Goal: Find specific page/section: Find specific page/section

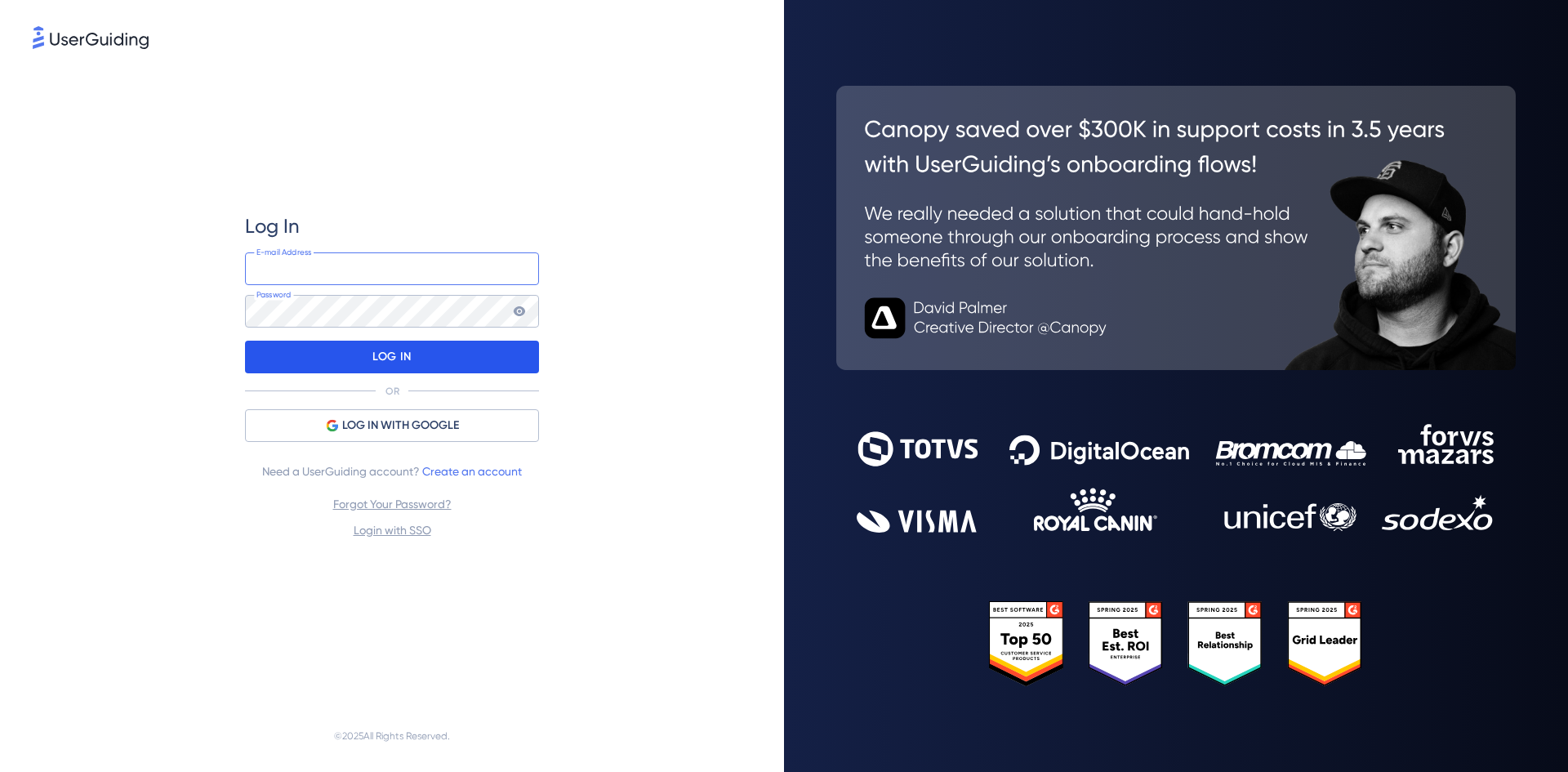
type input "adriana.mackievicz@linx.com.br"
click at [366, 353] on div "LOG IN" at bounding box center [391, 357] width 294 height 33
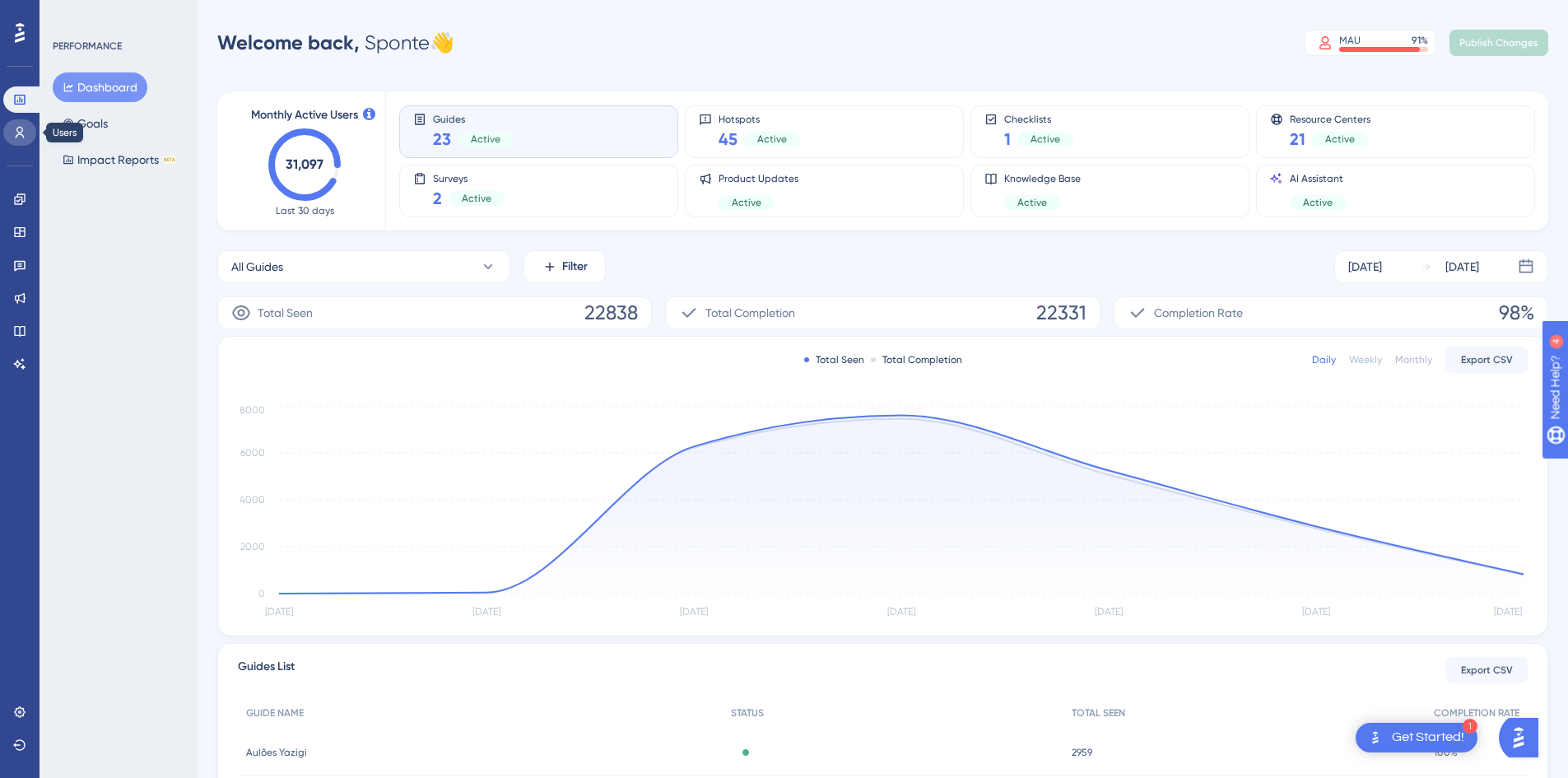
click at [21, 128] on icon at bounding box center [20, 133] width 9 height 12
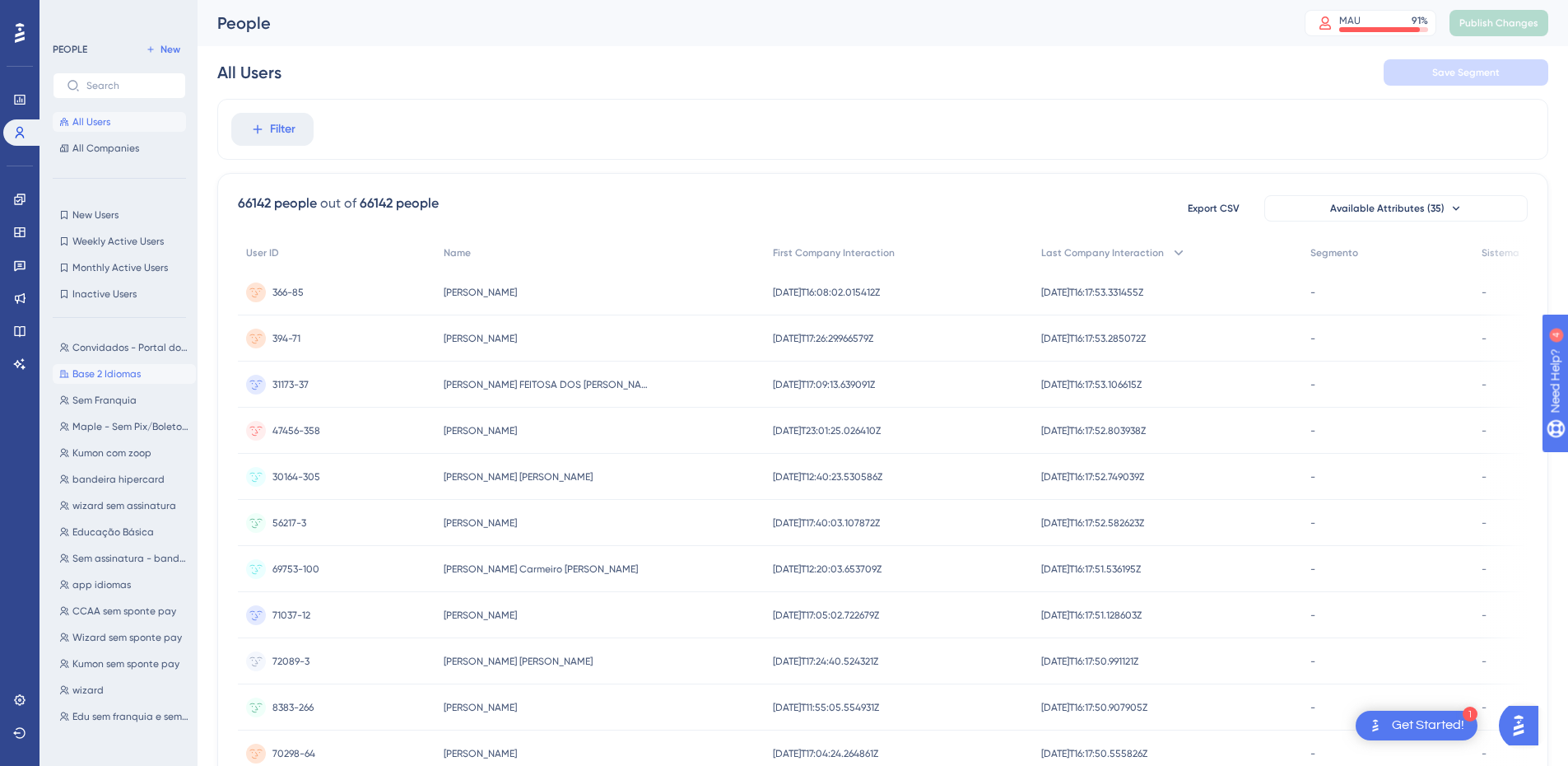
click at [120, 374] on span "Base 2 Idiomas" at bounding box center [107, 374] width 68 height 13
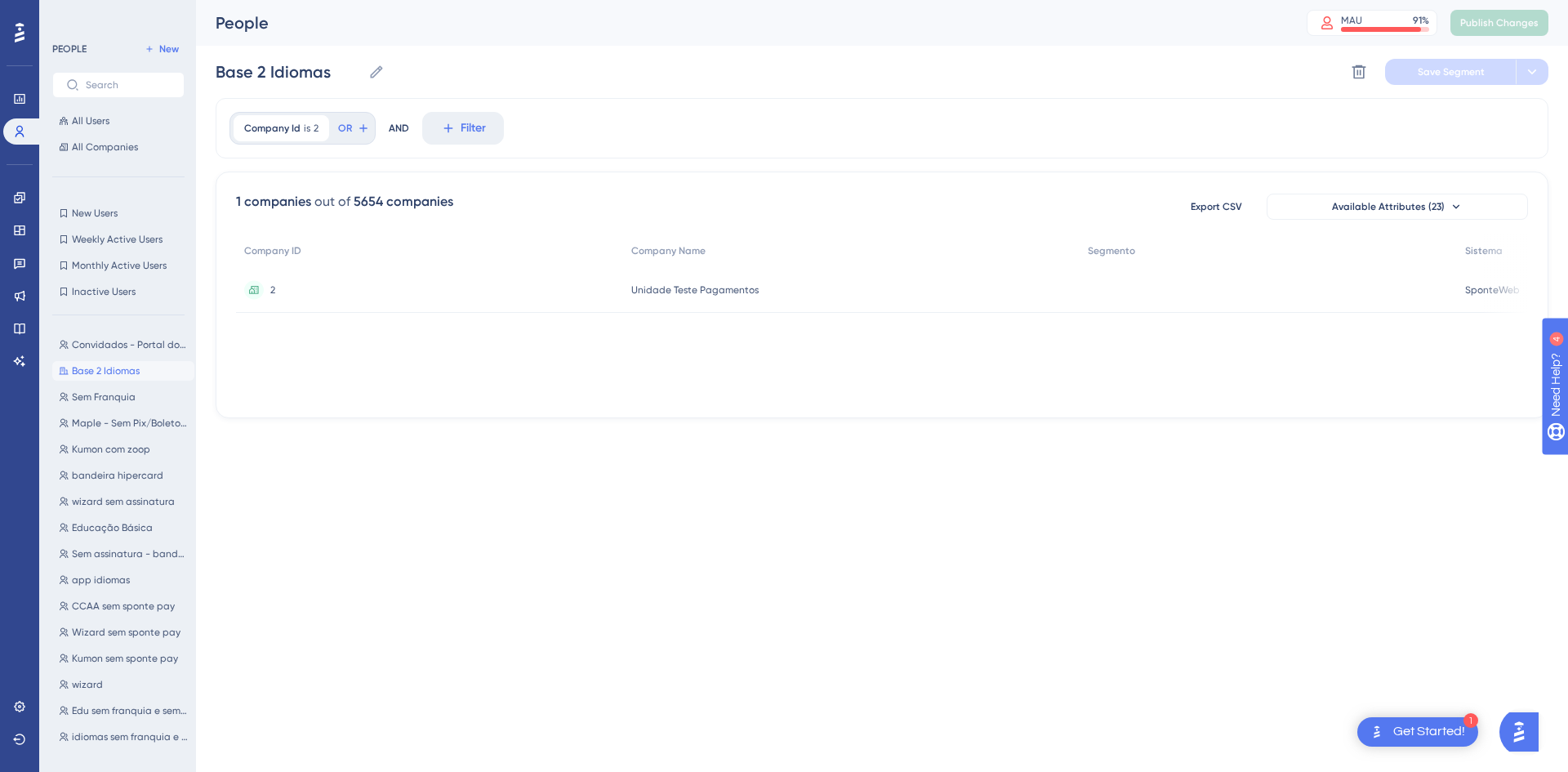
click at [119, 371] on span "Base 2 Idiomas" at bounding box center [106, 371] width 67 height 13
click at [657, 290] on span "Unidade Teste Pagamentos" at bounding box center [694, 289] width 128 height 13
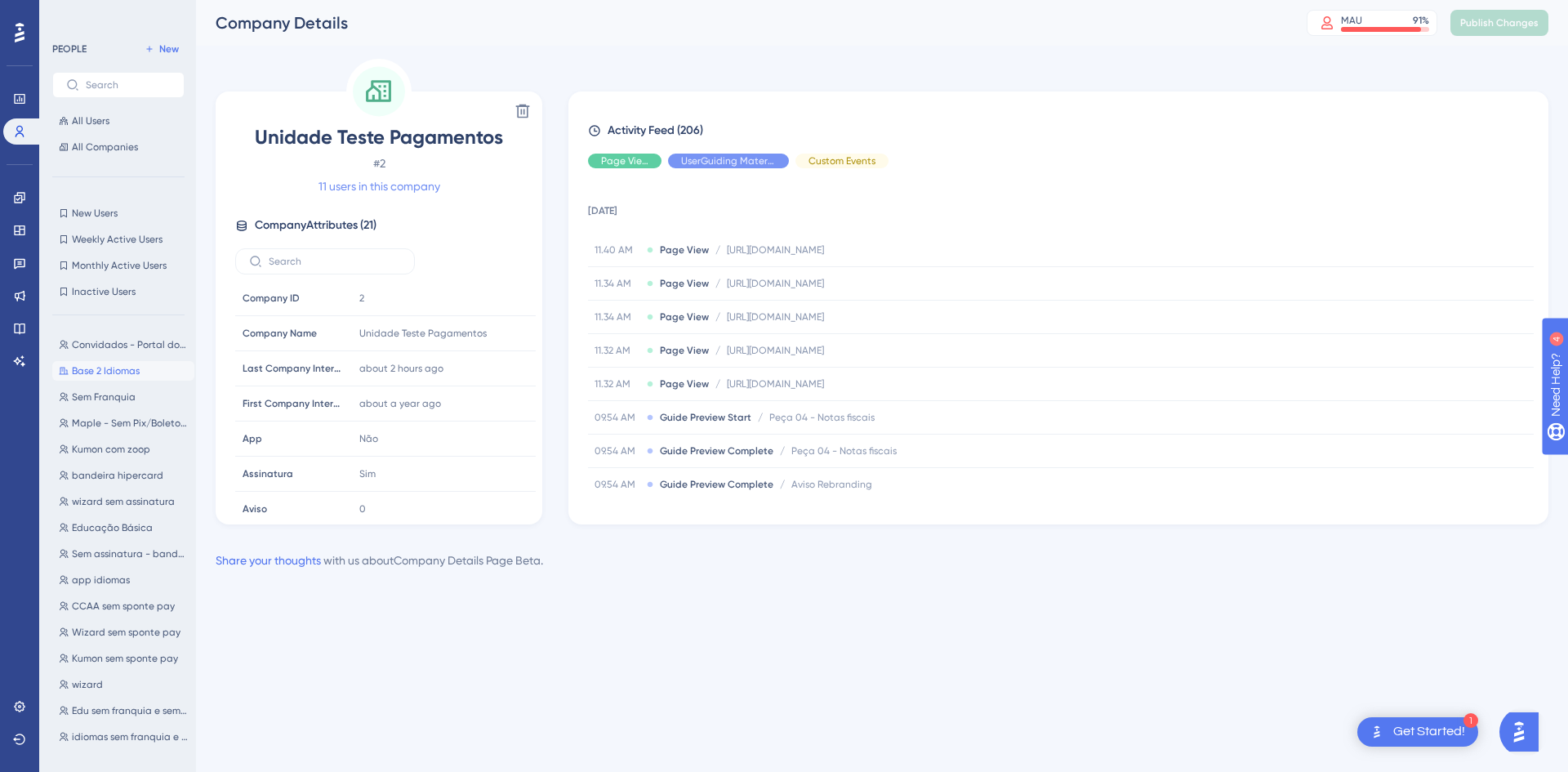
click at [382, 185] on link "11 users in this company" at bounding box center [379, 186] width 122 height 20
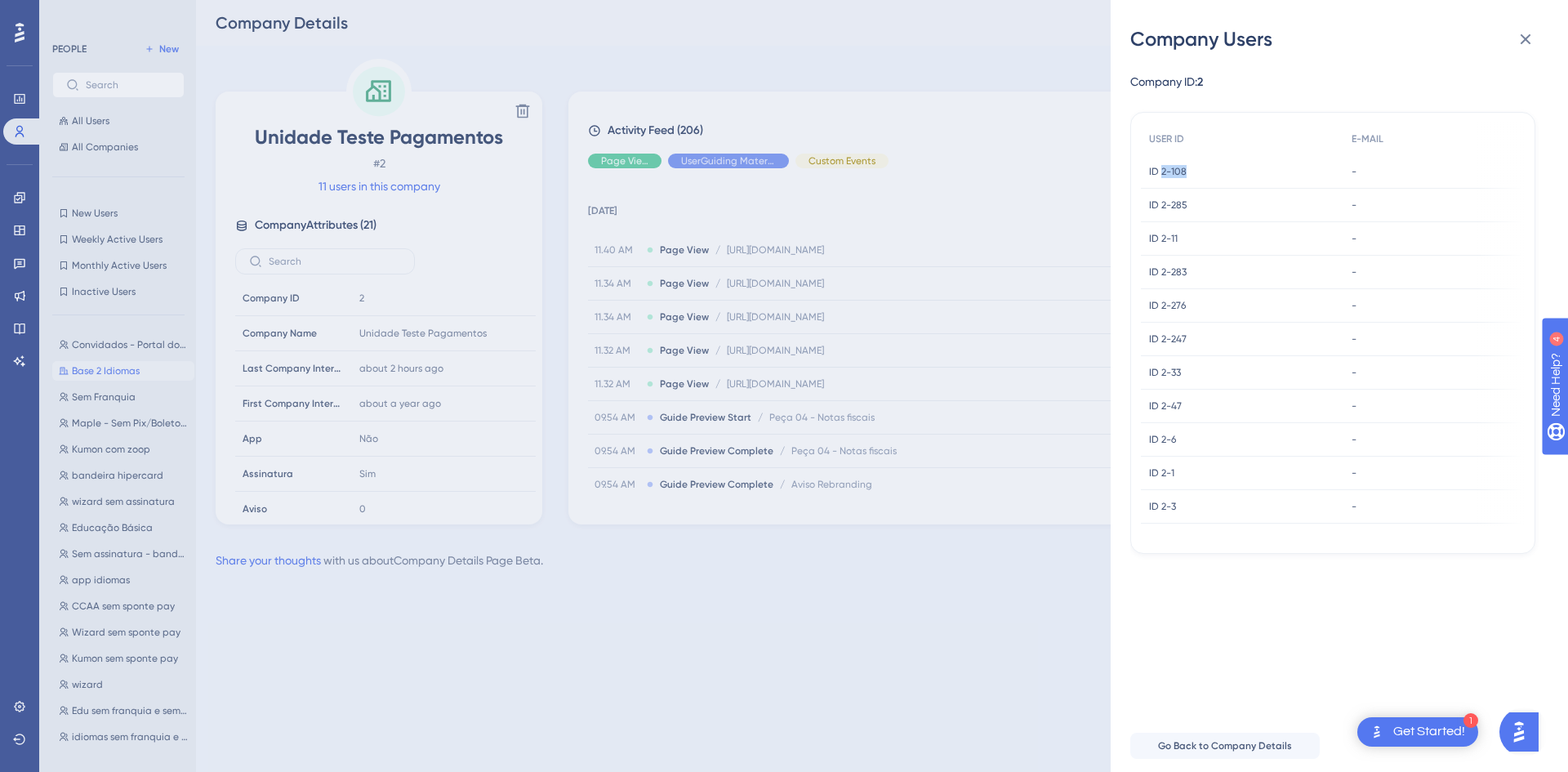
drag, startPoint x: 1195, startPoint y: 174, endPoint x: 1162, endPoint y: 172, distance: 33.1
click at [1162, 172] on div "ID 2-108 ID 2-108" at bounding box center [1242, 172] width 203 height 34
copy span "2-108"
click at [99, 403] on div "Company Users Company ID: 2 USER ID E-MAIL ID 2-108 ID 2-108 - - ID 2-285 ID 2-…" at bounding box center [784, 386] width 1568 height 772
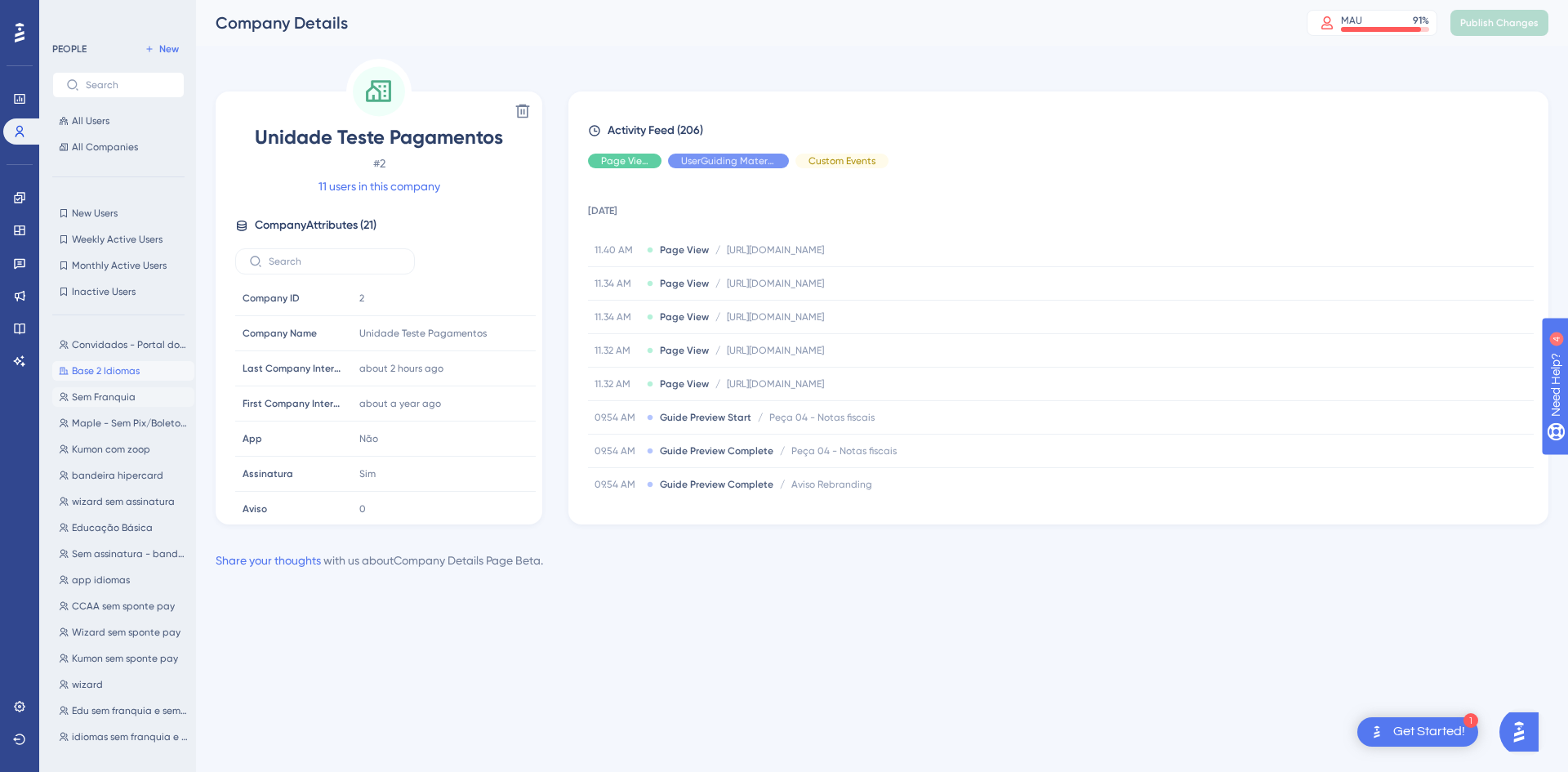
click at [105, 395] on span "Sem Franquia" at bounding box center [104, 396] width 63 height 13
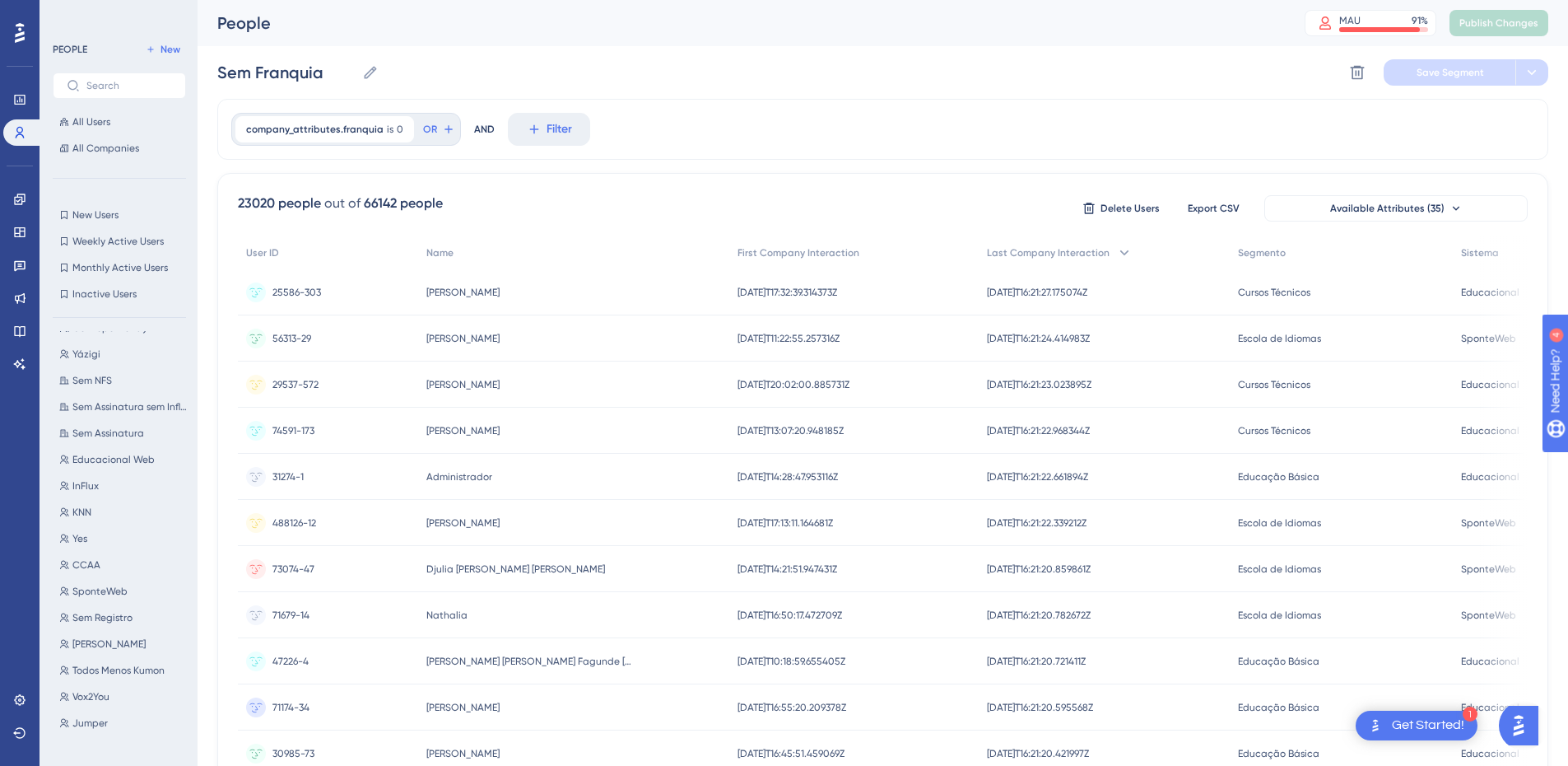
scroll to position [1216, 0]
click at [94, 740] on span "Base Adri" at bounding box center [95, 738] width 44 height 13
type input "Base Adri"
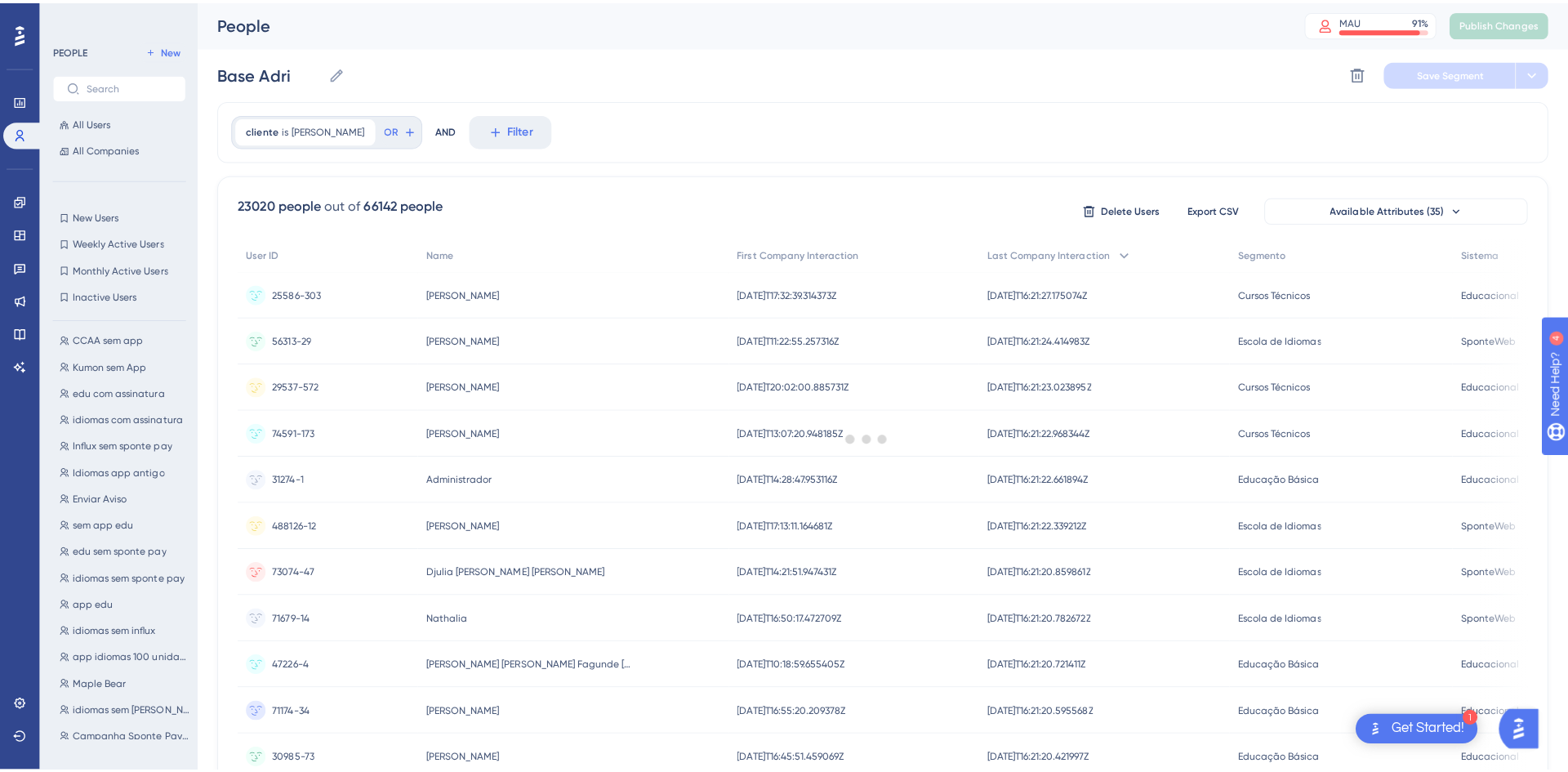
scroll to position [0, 0]
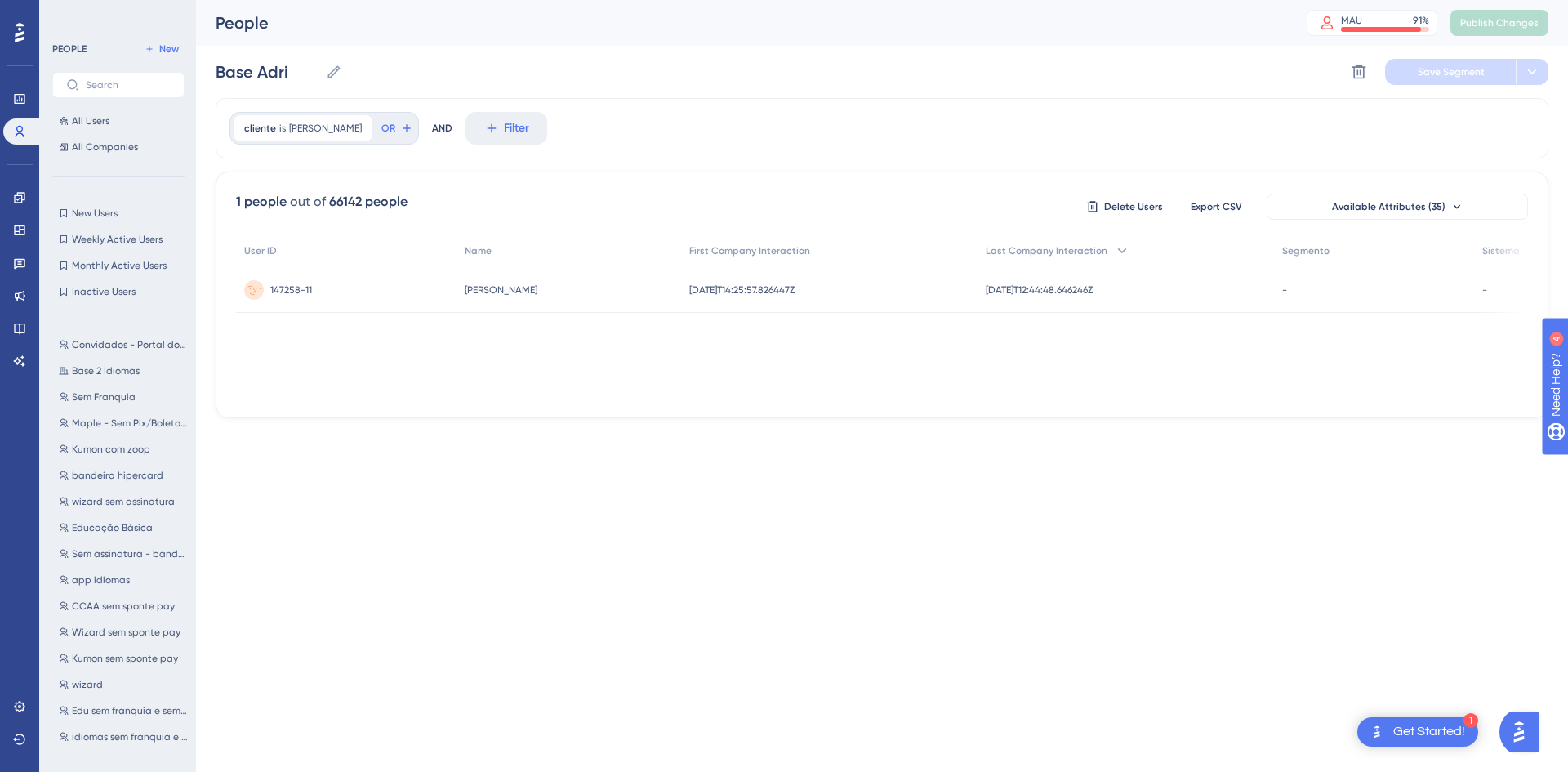
click at [285, 291] on span "147258-11" at bounding box center [291, 289] width 42 height 13
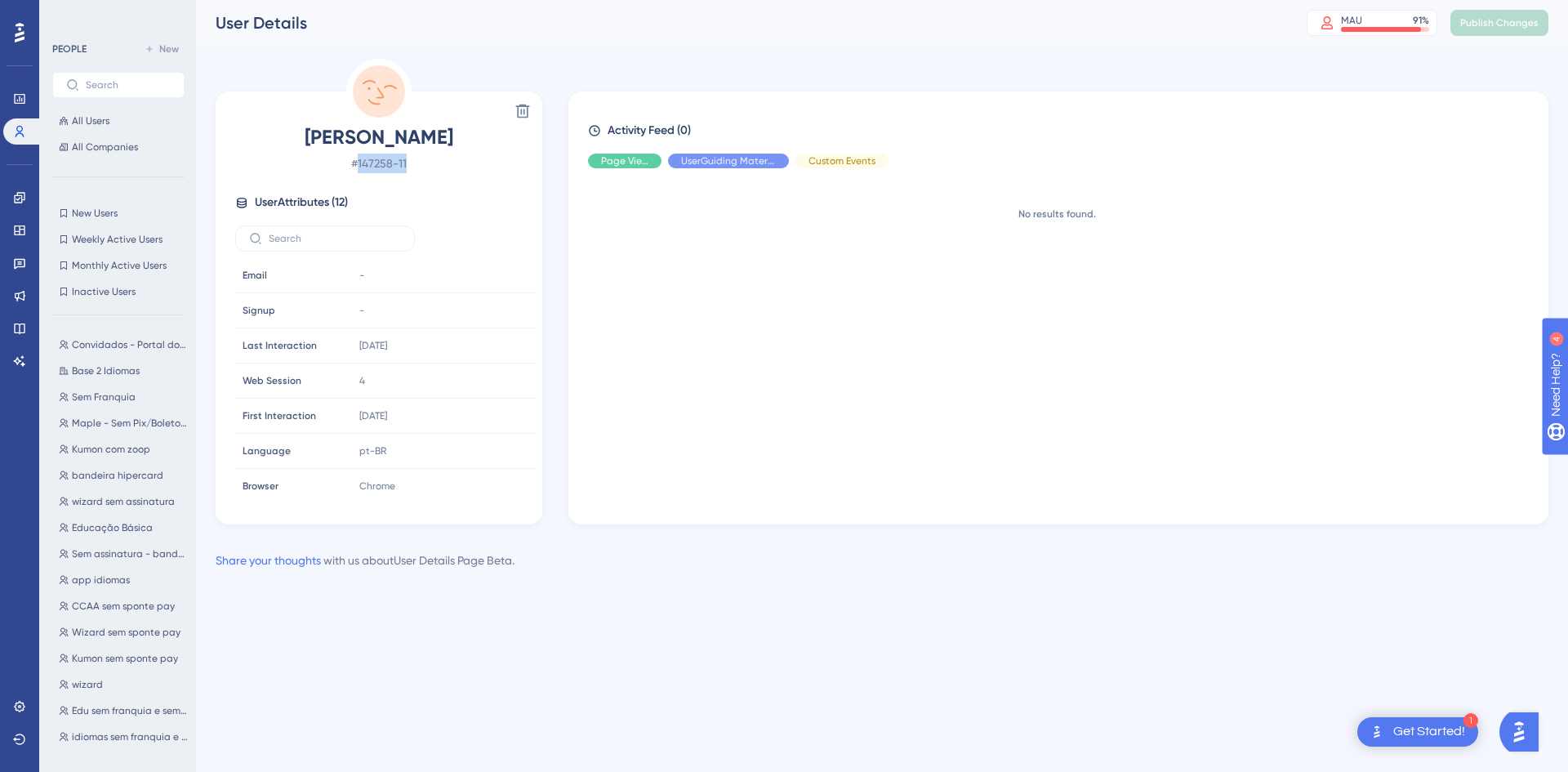
drag, startPoint x: 360, startPoint y: 165, endPoint x: 413, endPoint y: 165, distance: 53.0
click at [413, 165] on span "# 147258-11" at bounding box center [379, 164] width 287 height 20
copy span "147258-11"
click at [366, 167] on span "# 147258-11" at bounding box center [379, 164] width 287 height 20
click at [365, 165] on span "# 147258-11" at bounding box center [379, 164] width 287 height 20
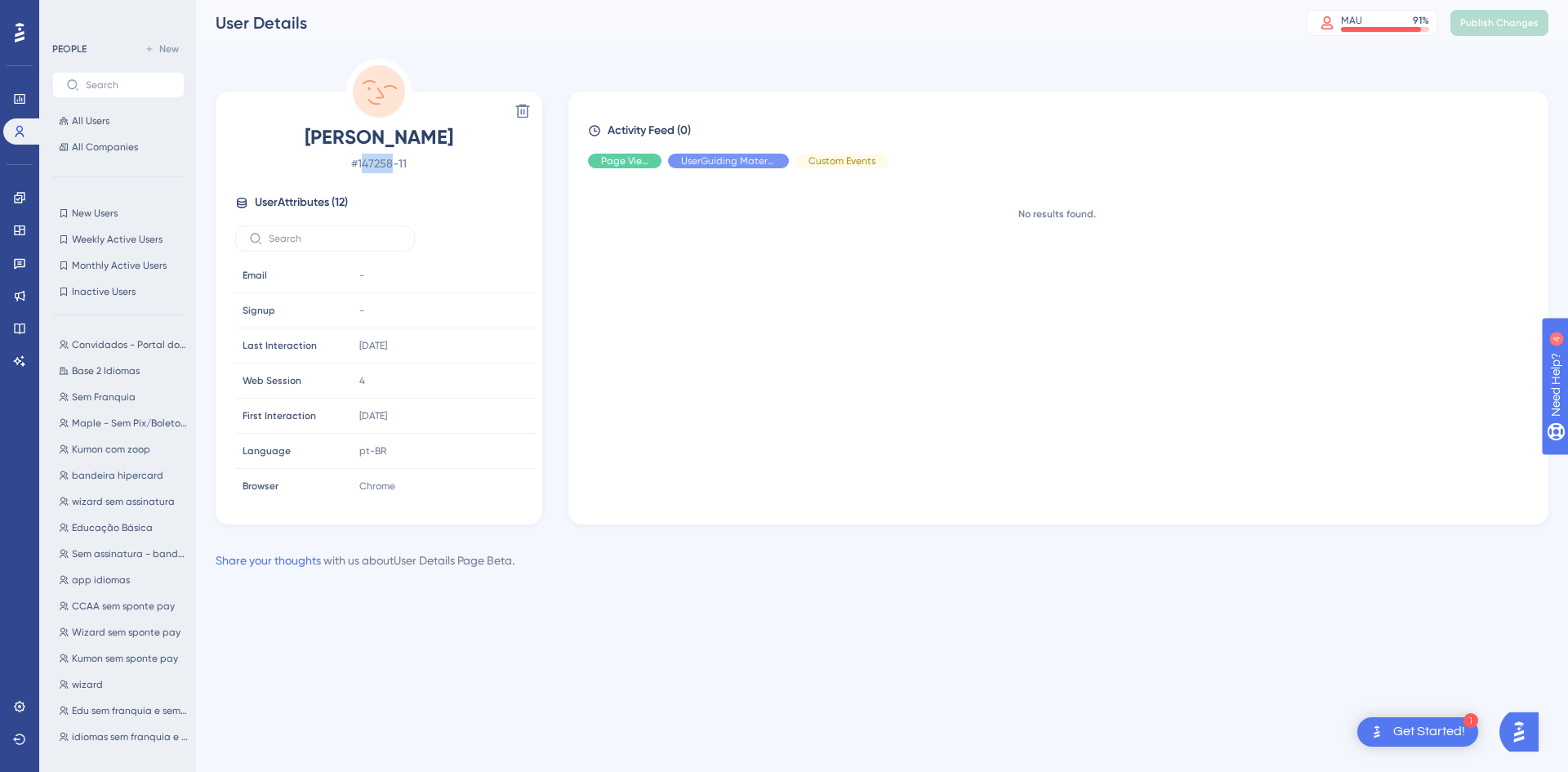
drag, startPoint x: 362, startPoint y: 163, endPoint x: 393, endPoint y: 163, distance: 31.0
click at [393, 163] on span "# 147258-11" at bounding box center [379, 164] width 287 height 20
drag, startPoint x: 362, startPoint y: 163, endPoint x: 394, endPoint y: 165, distance: 32.1
click at [394, 165] on span "# 147258-11" at bounding box center [379, 164] width 287 height 20
copy span "147258"
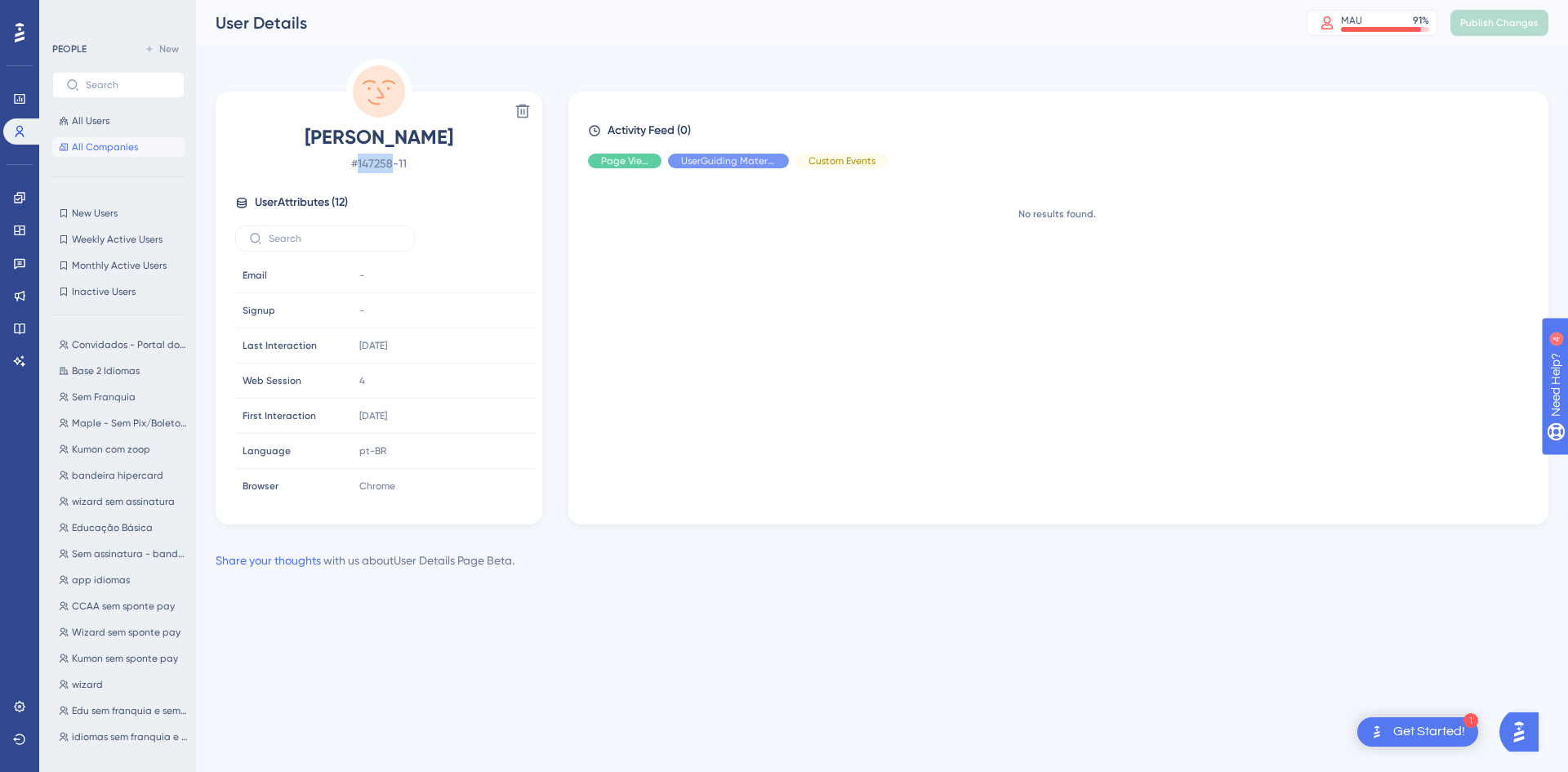
click at [91, 142] on span "All Companies" at bounding box center [105, 147] width 66 height 13
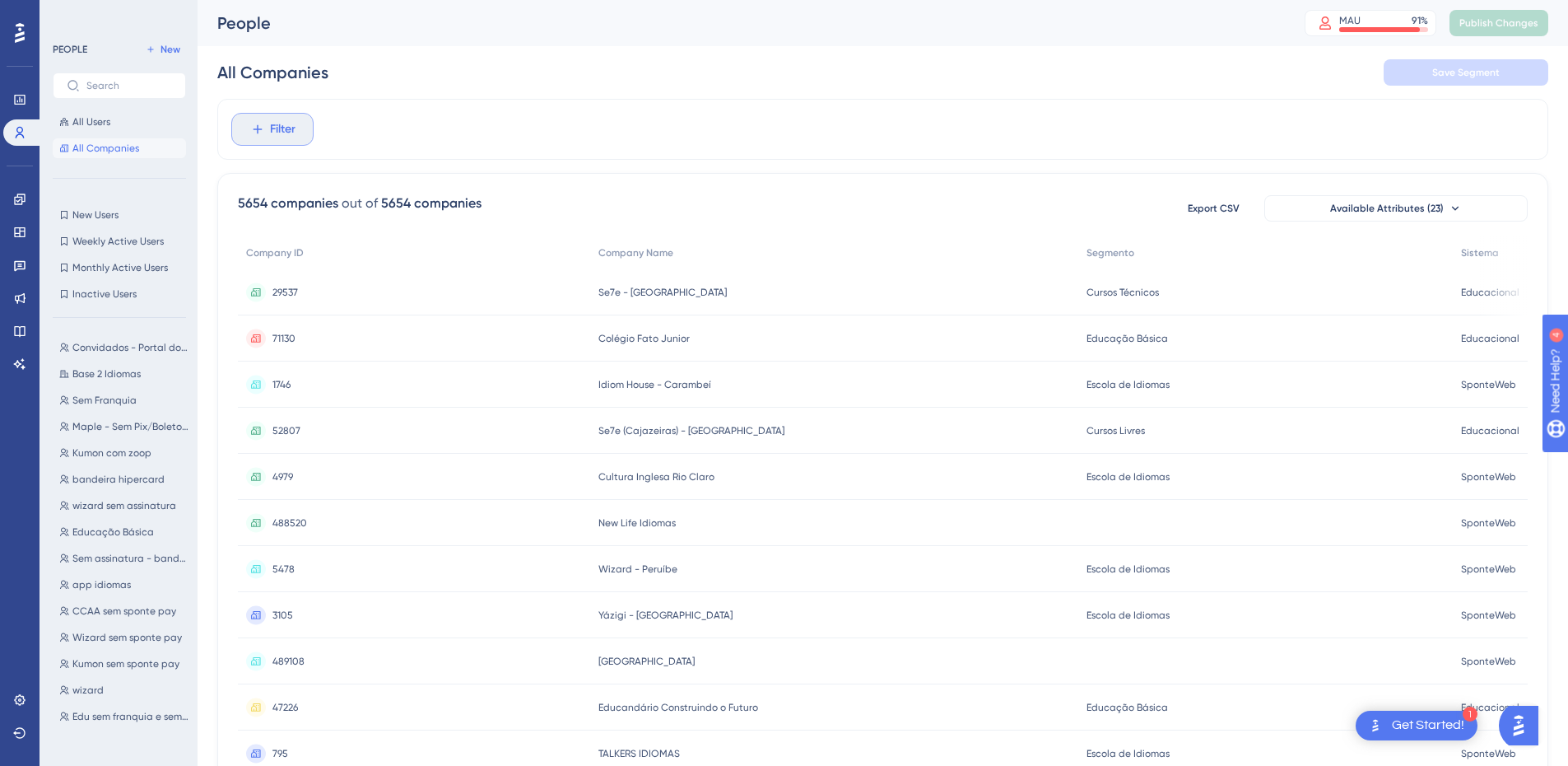
click at [298, 134] on button "Filter" at bounding box center [272, 129] width 82 height 33
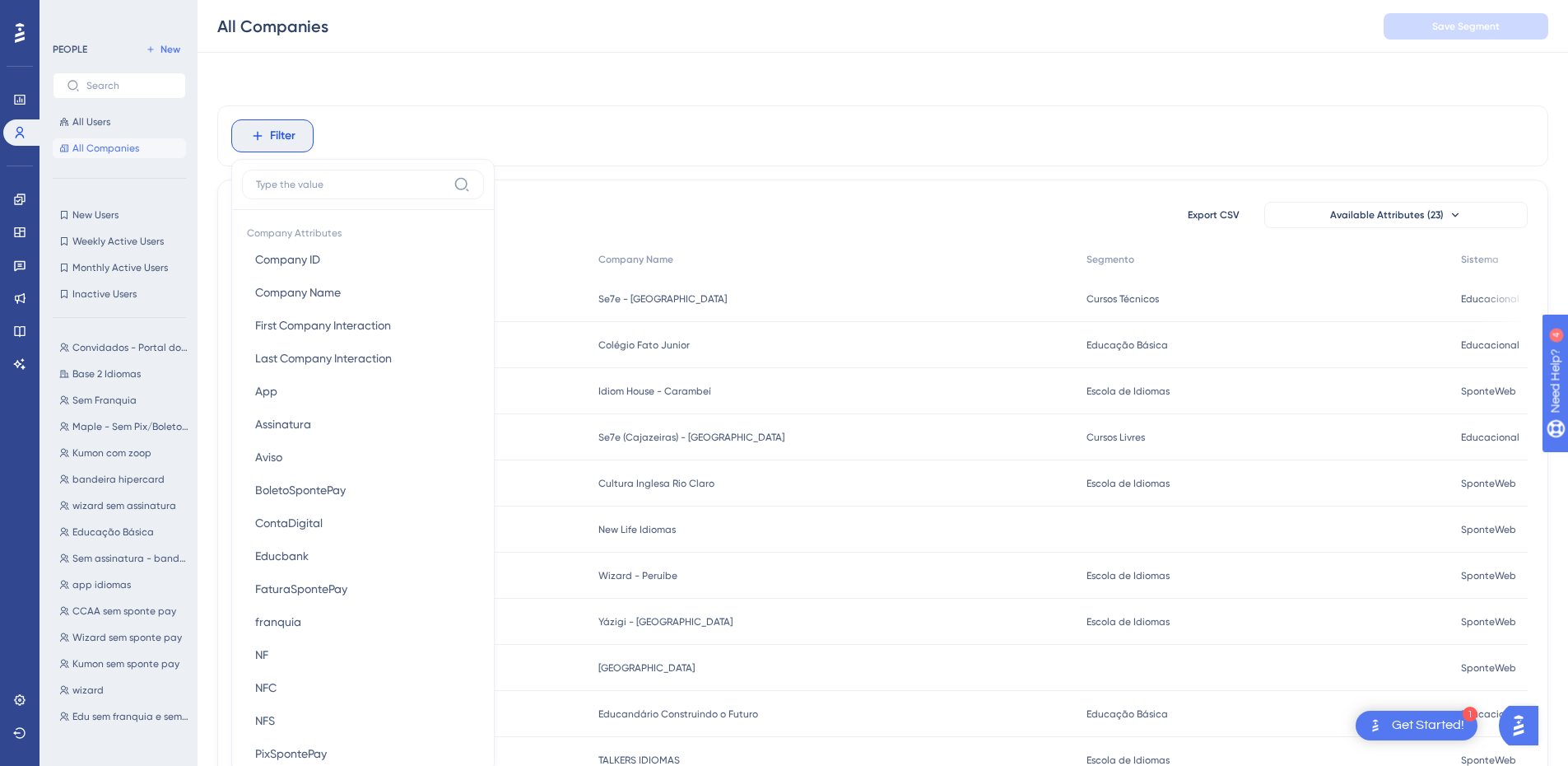
scroll to position [77, 0]
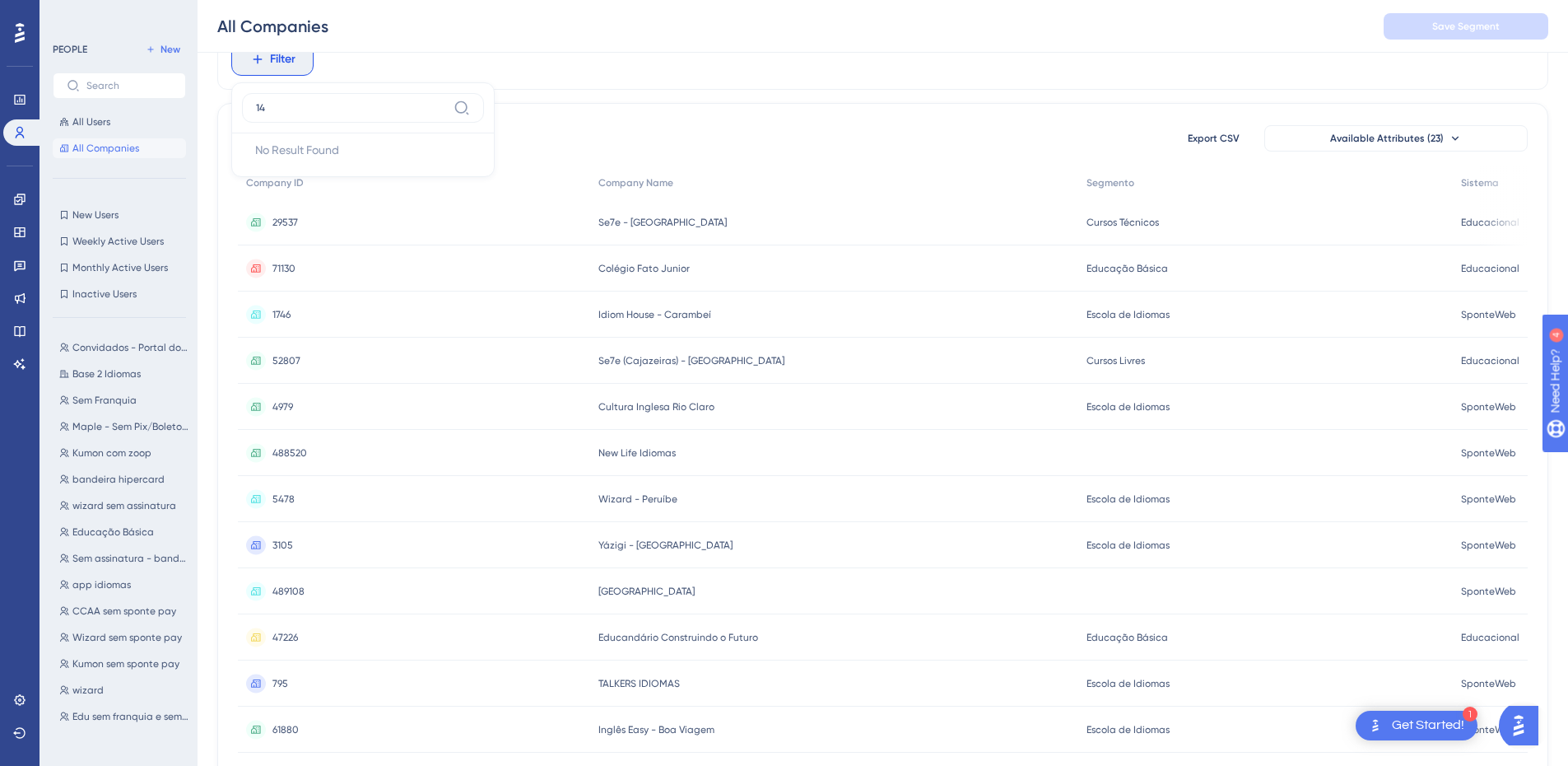
type input "1"
type input "c"
click at [329, 178] on button "Company ID Company ID" at bounding box center [362, 183] width 242 height 33
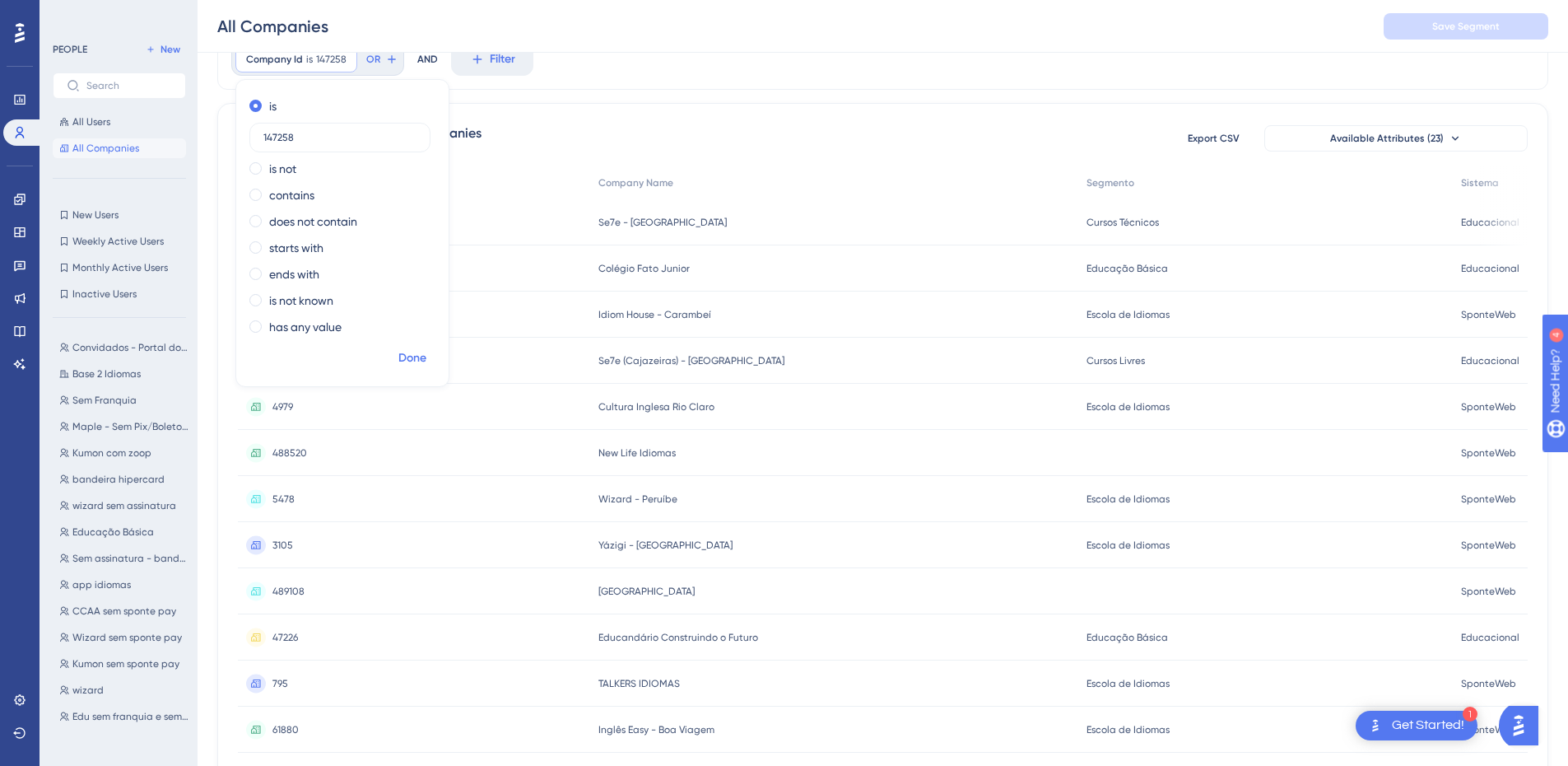
type input "147258"
click at [424, 355] on span "Done" at bounding box center [412, 359] width 28 height 20
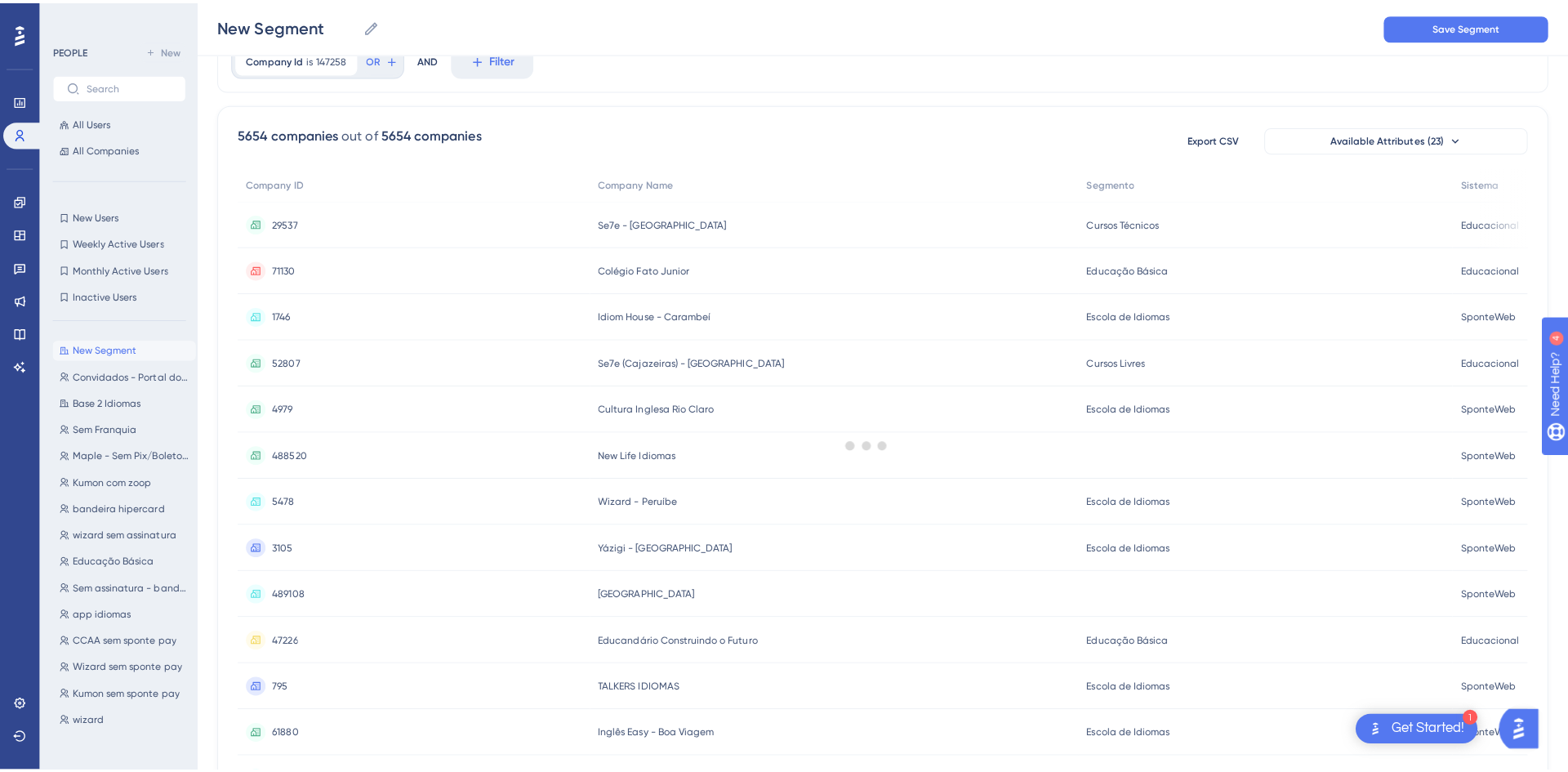
scroll to position [0, 0]
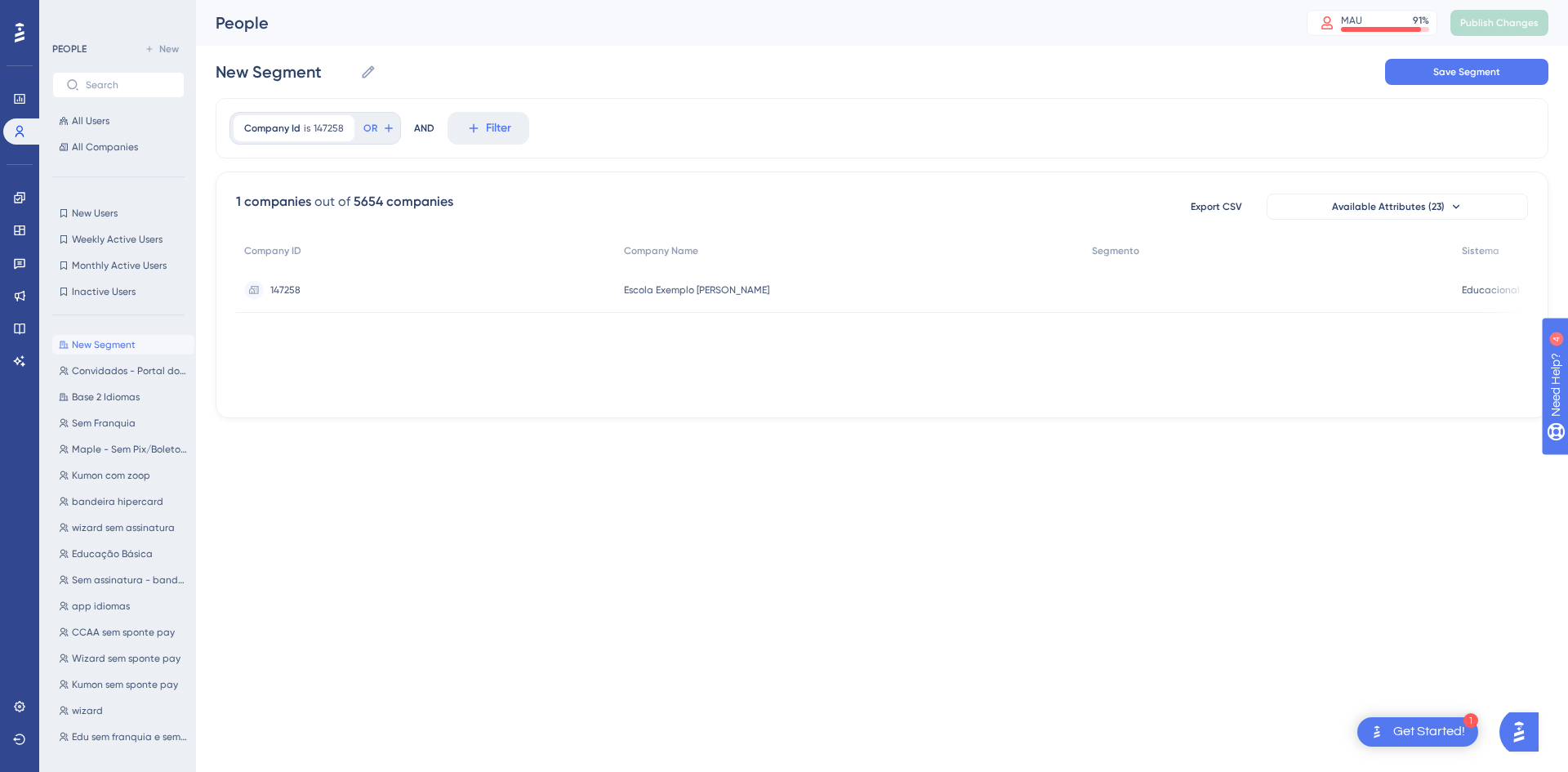
click at [280, 286] on span "147258" at bounding box center [285, 289] width 31 height 13
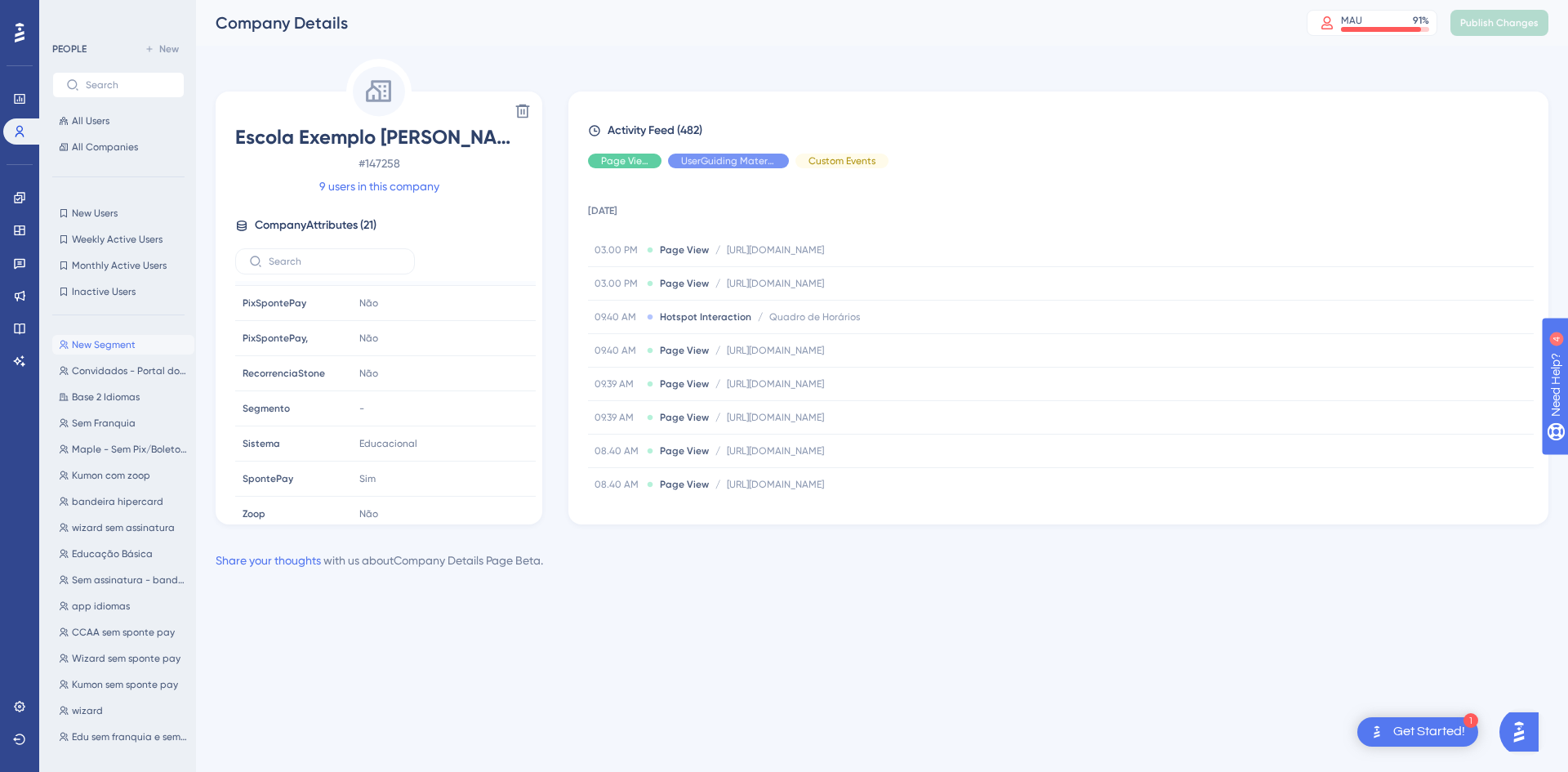
scroll to position [497, 0]
drag, startPoint x: 357, startPoint y: 432, endPoint x: 447, endPoint y: 435, distance: 90.0
click at [445, 434] on div "Educacional Copy Educacional" at bounding box center [441, 433] width 176 height 33
click at [508, 432] on icon at bounding box center [509, 433] width 16 height 16
click at [113, 140] on button "All Companies" at bounding box center [119, 148] width 133 height 20
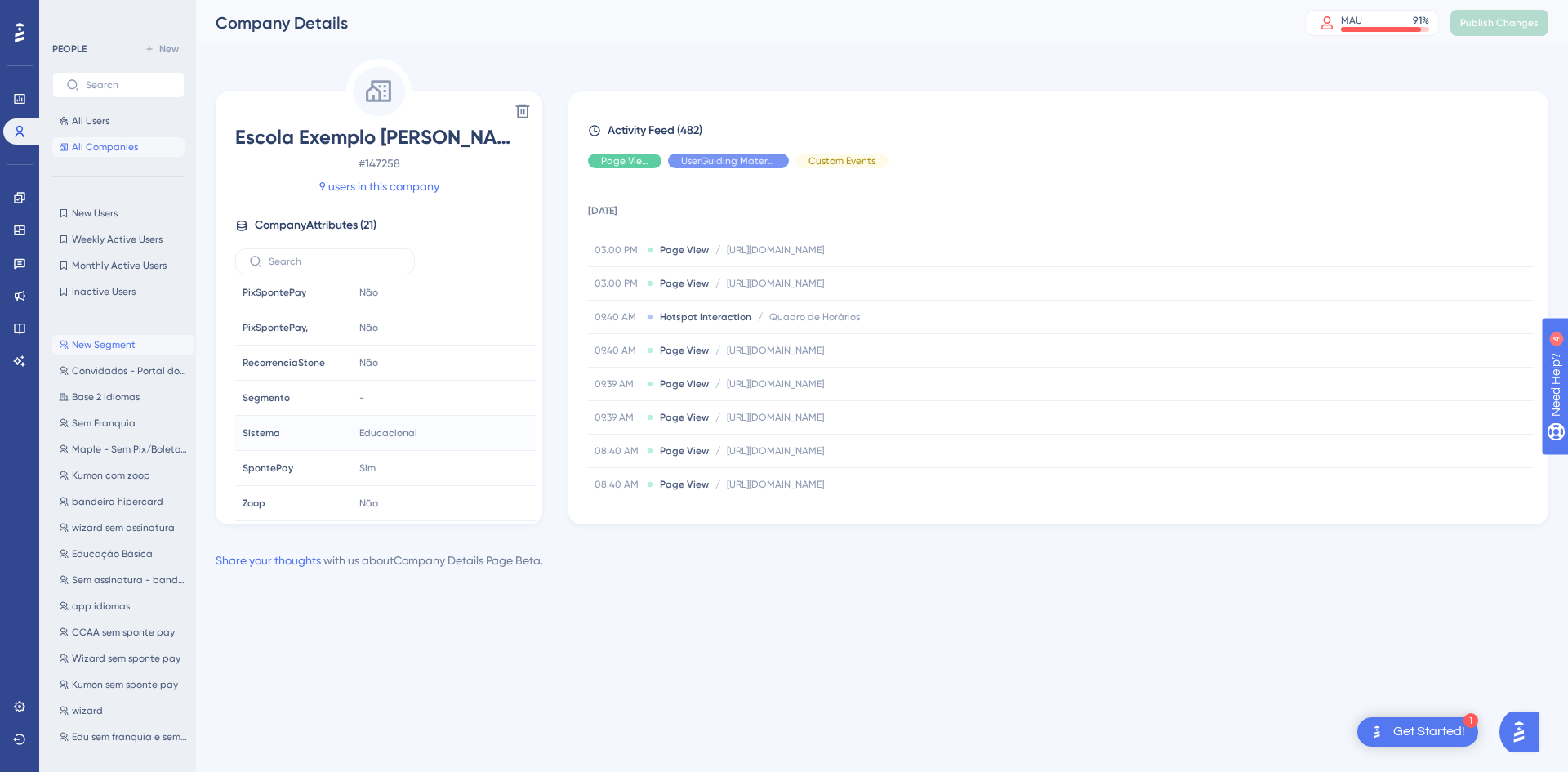
click at [109, 147] on span "All Companies" at bounding box center [105, 147] width 66 height 13
click at [106, 119] on span "All Users" at bounding box center [91, 120] width 38 height 13
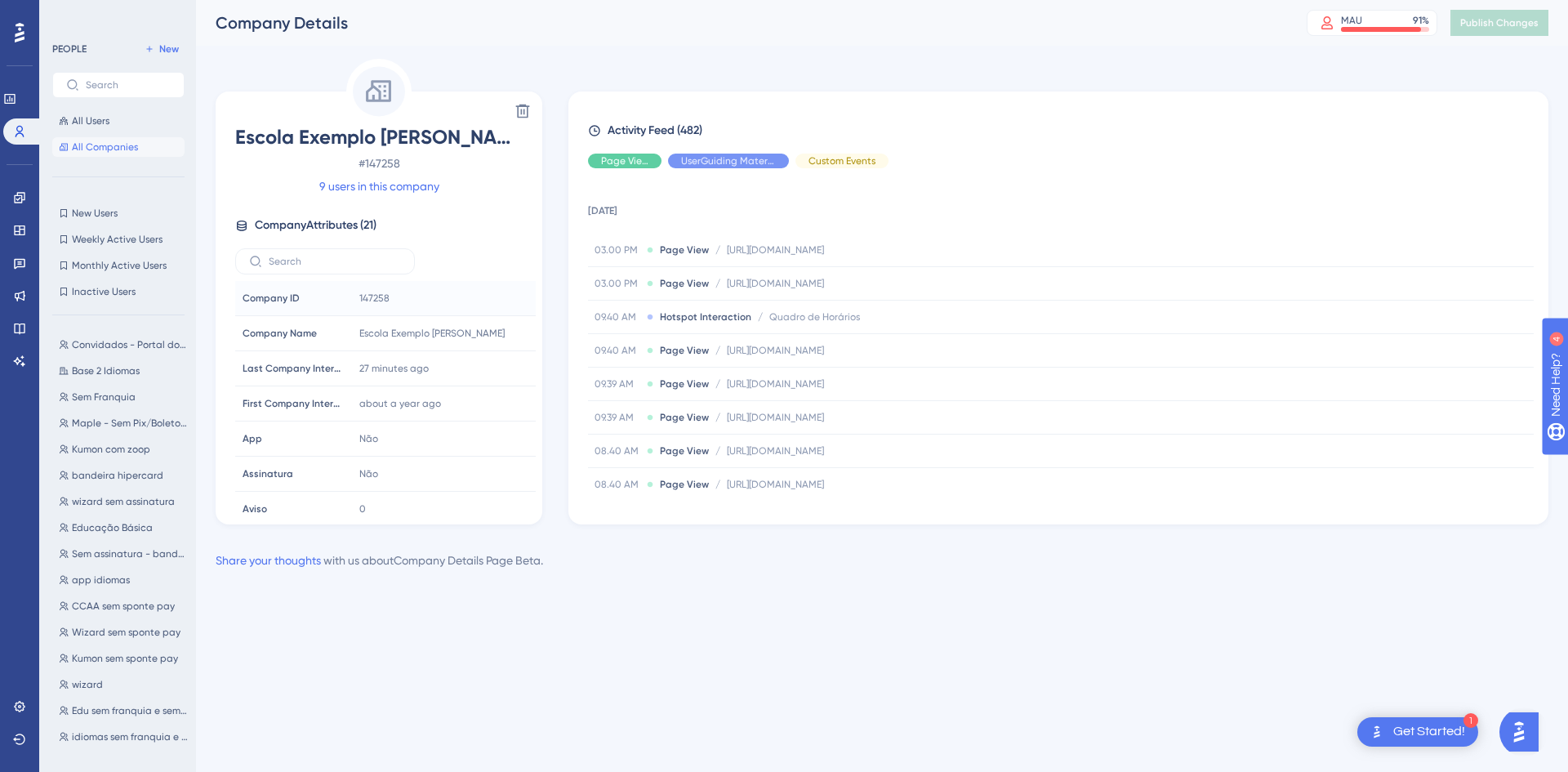
click at [281, 296] on span "Company ID" at bounding box center [271, 297] width 57 height 13
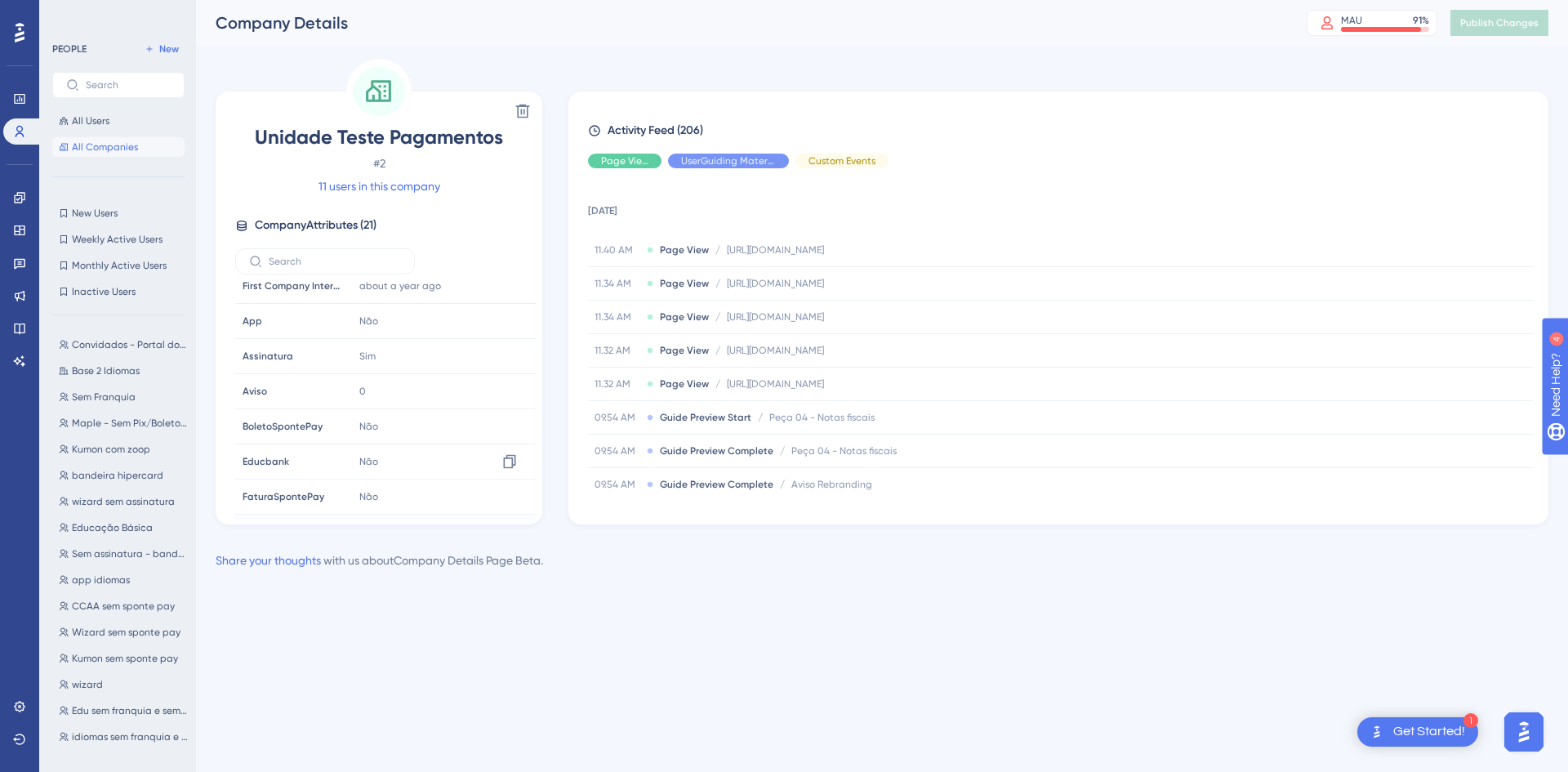
scroll to position [89, 0]
